Goal: Navigation & Orientation: Find specific page/section

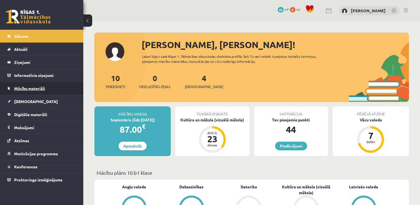
click at [51, 90] on link "Mācību materiāli" at bounding box center [41, 88] width 69 height 13
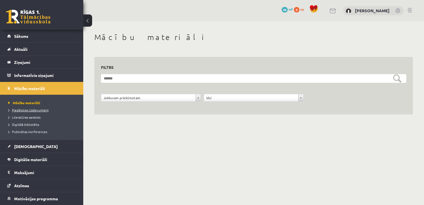
click at [26, 109] on span "Pieslēgties Uzdevumiem" at bounding box center [28, 110] width 40 height 4
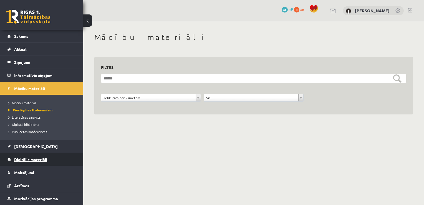
click at [11, 162] on link "Digitālie materiāli" at bounding box center [41, 159] width 69 height 13
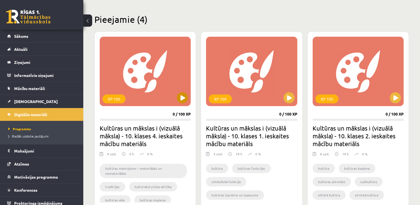
scroll to position [127, 0]
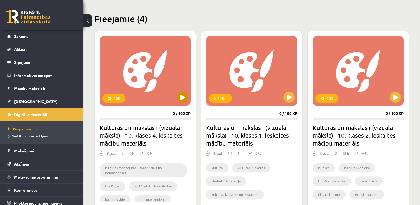
click at [180, 104] on div "XP 100" at bounding box center [145, 70] width 91 height 69
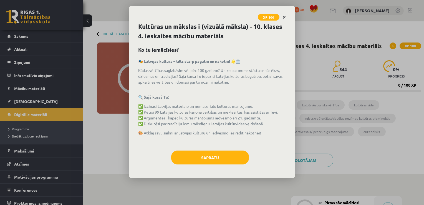
click at [285, 18] on icon "Close" at bounding box center [284, 18] width 3 height 4
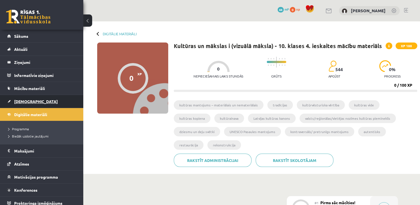
click at [25, 100] on span "[DEMOGRAPHIC_DATA]" at bounding box center [36, 101] width 44 height 5
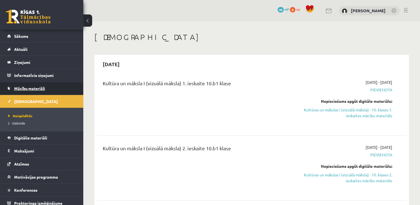
click at [24, 86] on span "Mācību materiāli" at bounding box center [29, 88] width 31 height 5
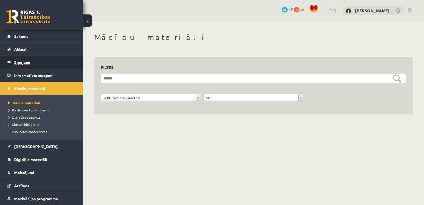
click at [11, 59] on link "Ziņojumi 0" at bounding box center [41, 62] width 69 height 13
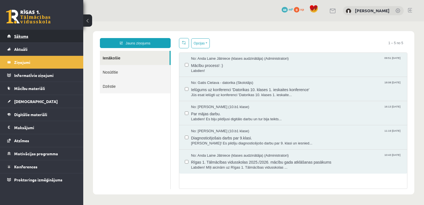
click at [13, 35] on link "Sākums" at bounding box center [41, 36] width 69 height 13
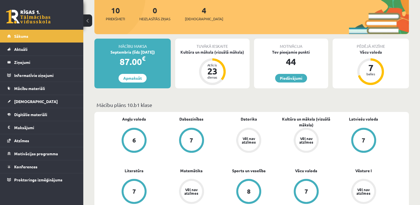
scroll to position [68, 0]
